Goal: Use online tool/utility

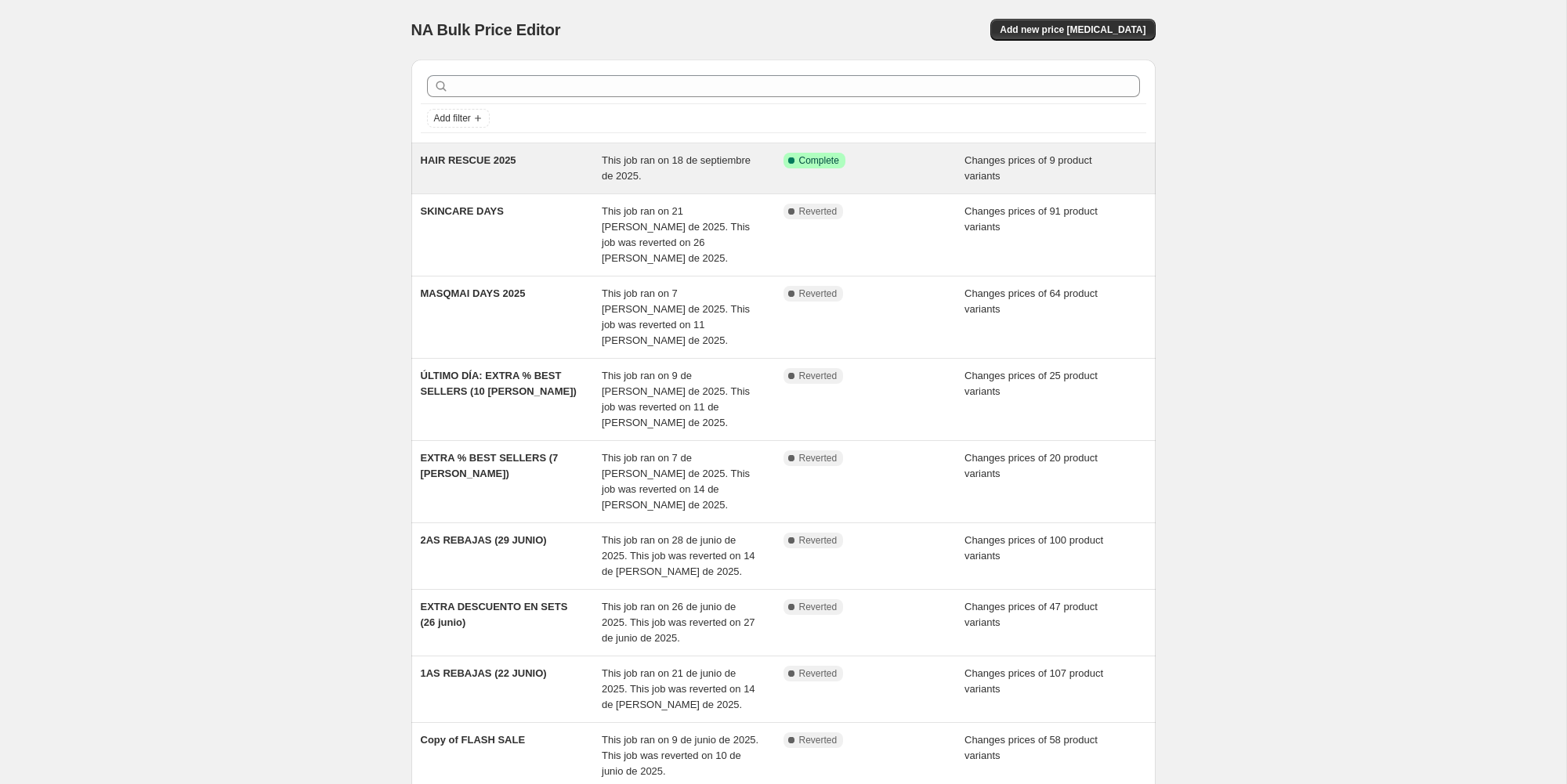
click at [653, 164] on span "This job ran on 18 de septiembre de 2025." at bounding box center [676, 168] width 148 height 28
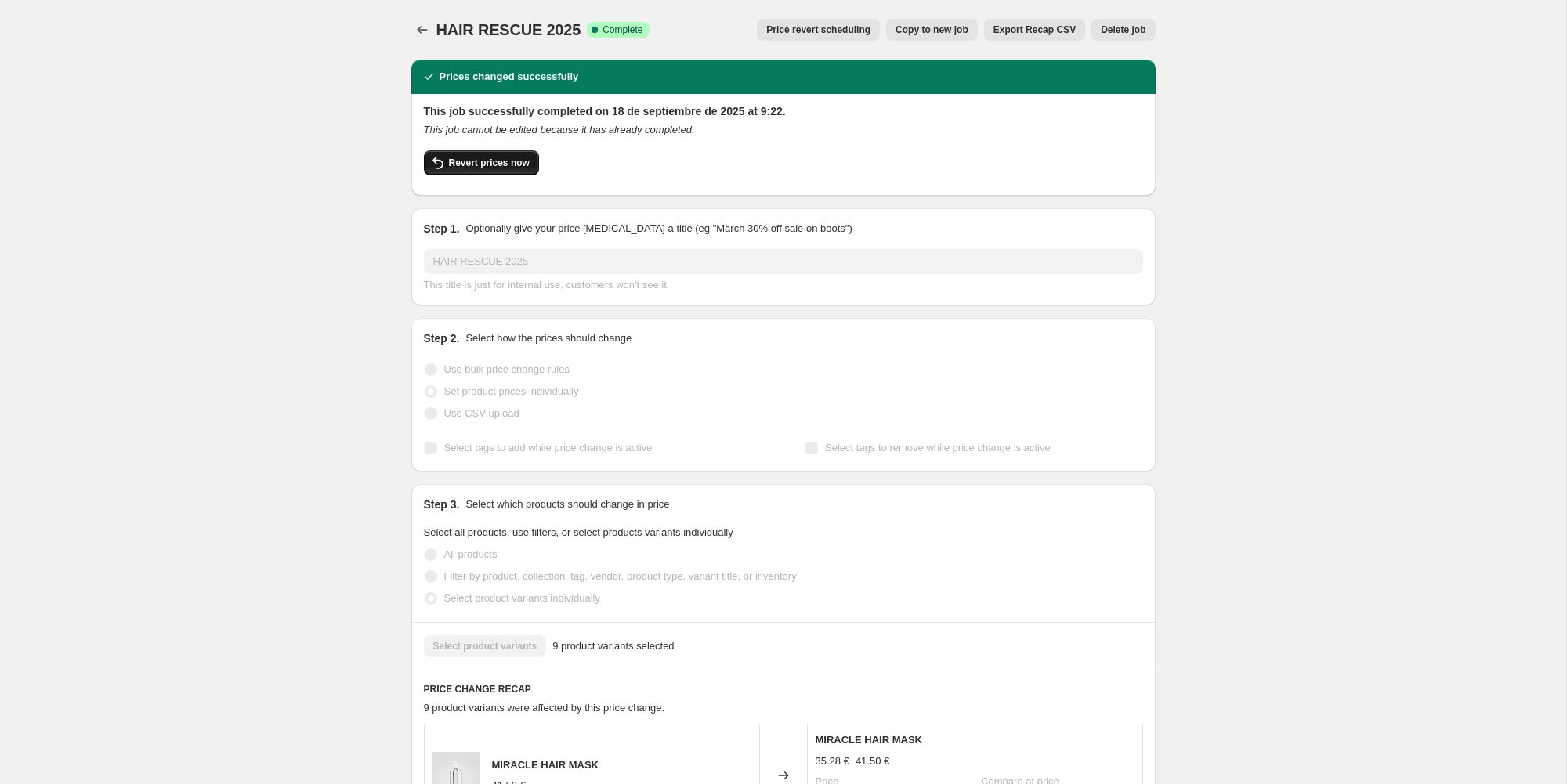
click at [517, 164] on span "Revert prices now" at bounding box center [489, 163] width 80 height 13
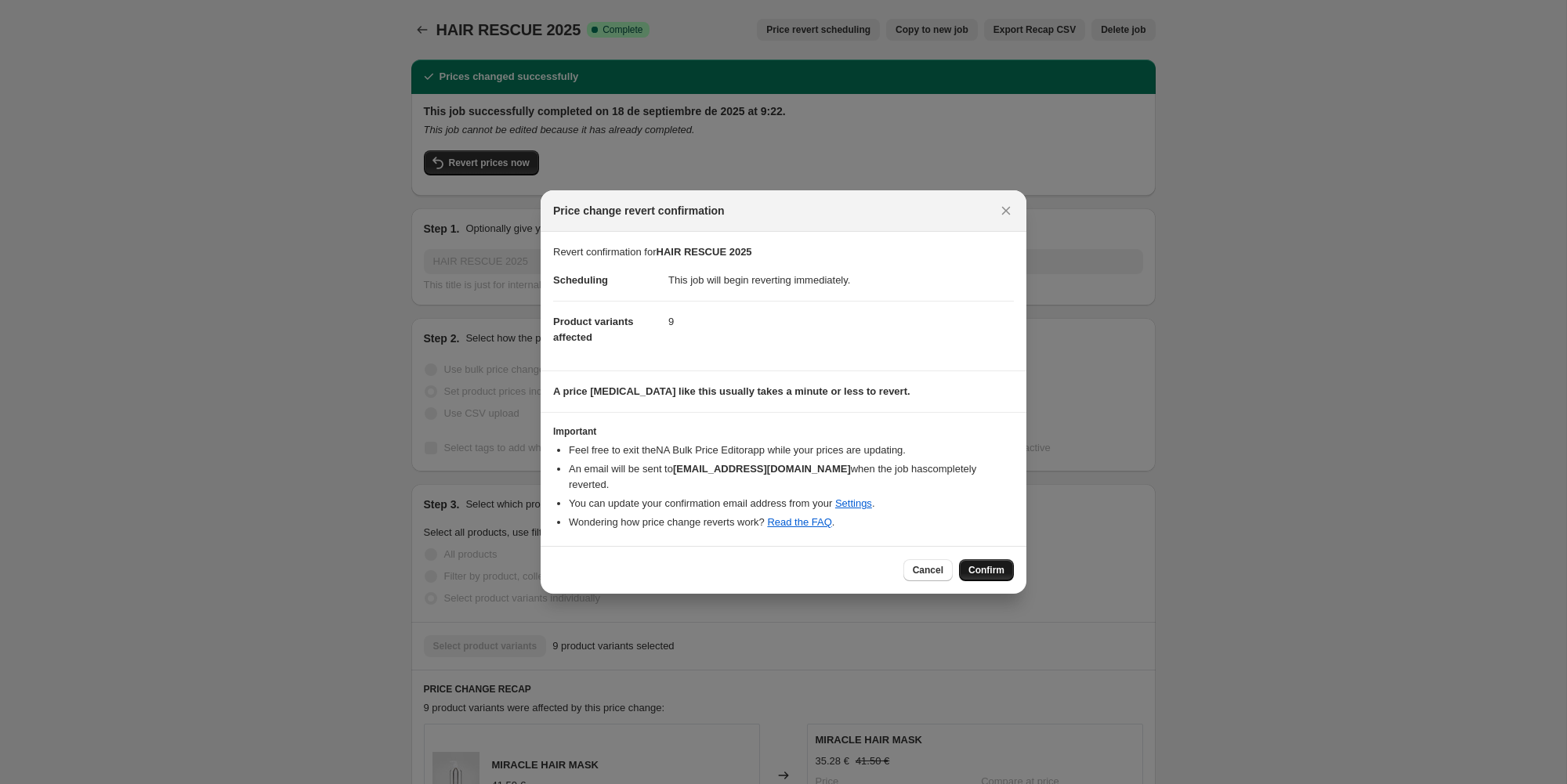
click at [986, 564] on span "Confirm" at bounding box center [987, 570] width 36 height 13
